Goal: Information Seeking & Learning: Understand process/instructions

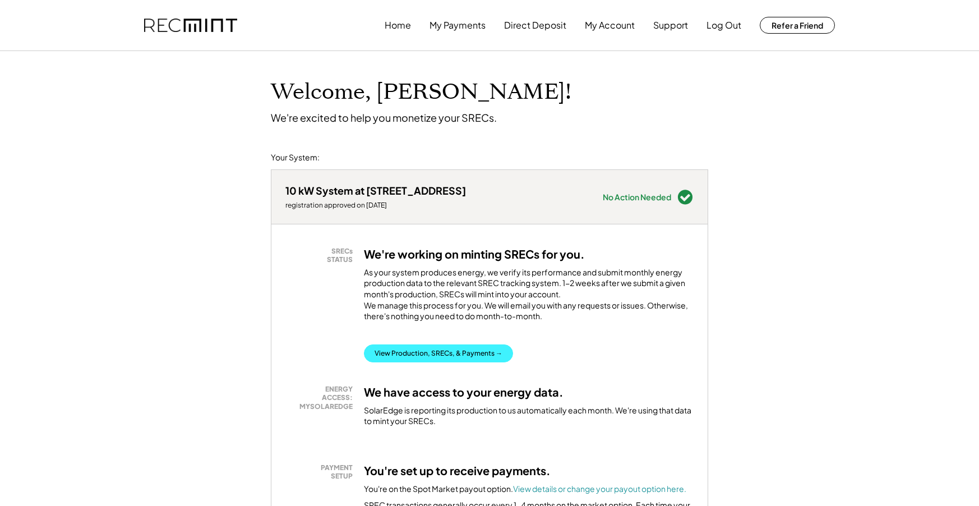
click at [441, 362] on button "View Production, SRECs, & Payments →" at bounding box center [438, 353] width 149 height 18
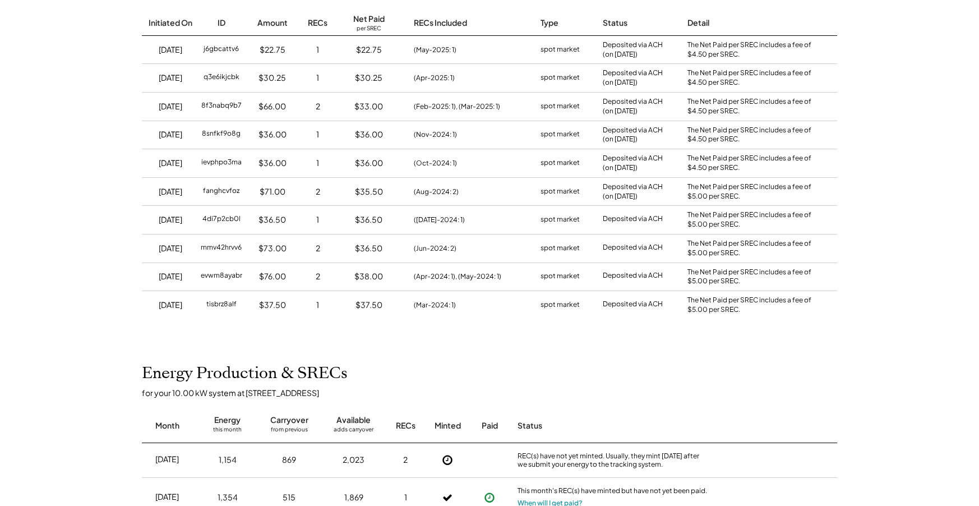
scroll to position [337, 0]
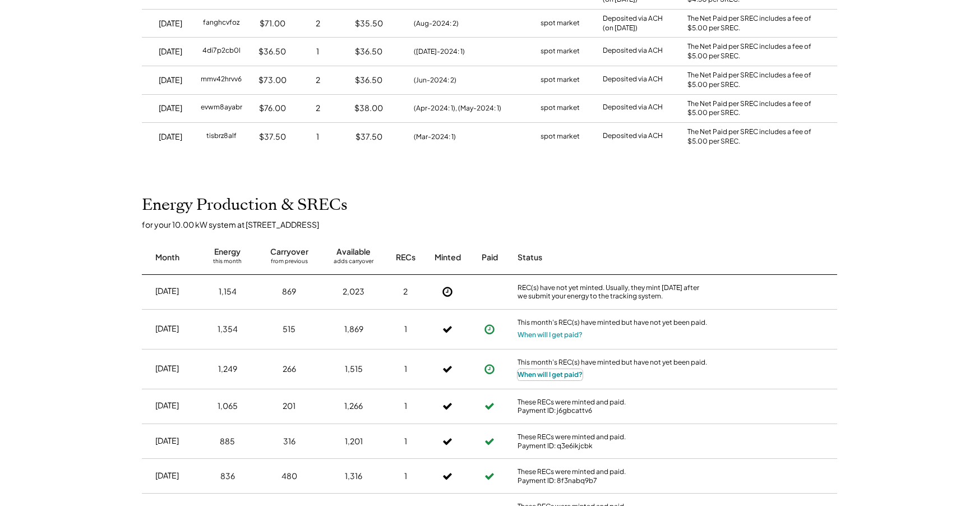
click at [544, 375] on button "When will I get paid?" at bounding box center [550, 374] width 65 height 11
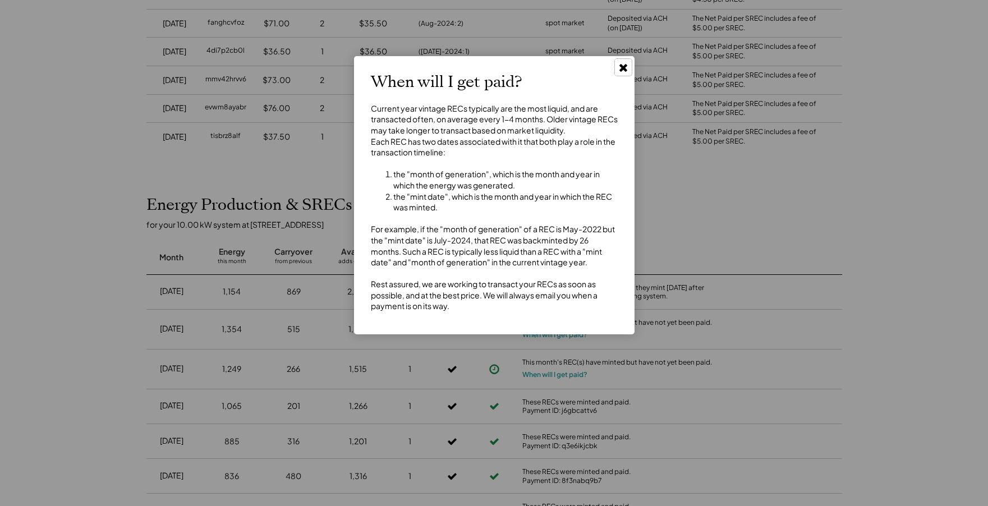
click at [623, 66] on icon at bounding box center [623, 67] width 11 height 11
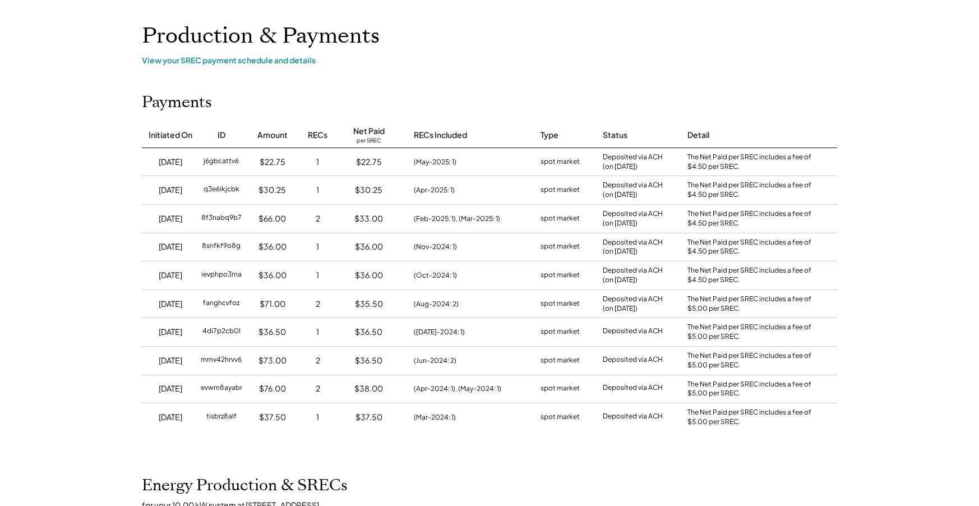
scroll to position [0, 0]
